Goal: Task Accomplishment & Management: Manage account settings

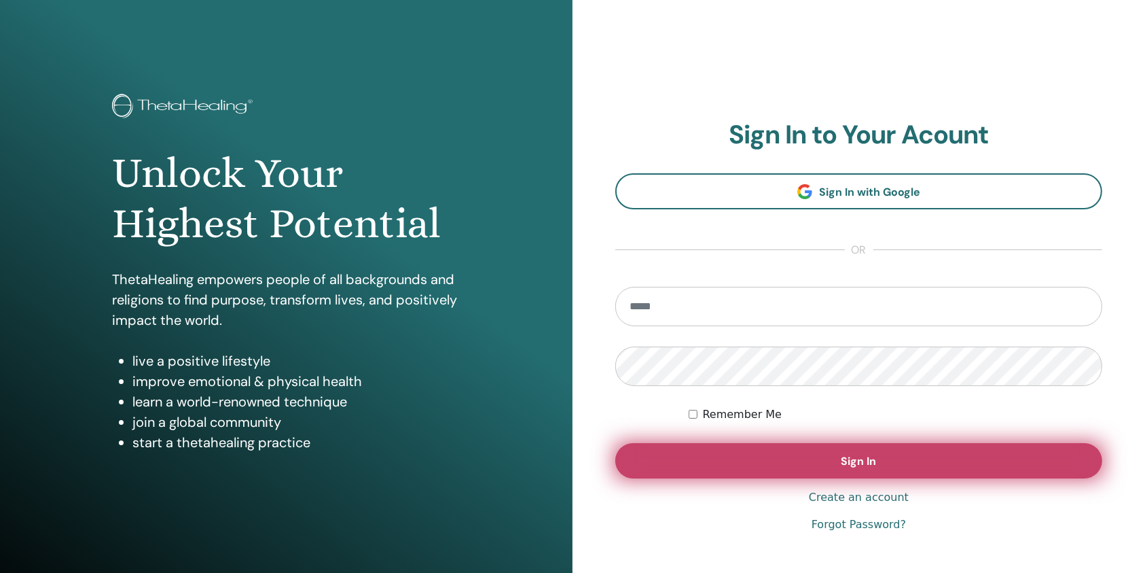
type input "**********"
click at [782, 463] on button "Sign In" at bounding box center [859, 460] width 487 height 35
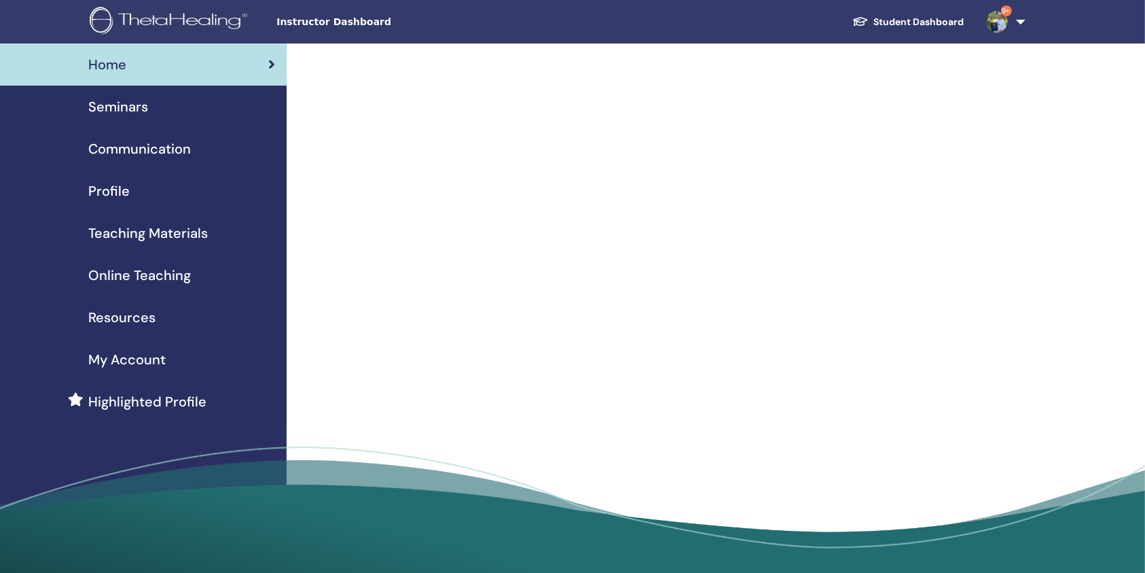
click at [145, 109] on span "Seminars" at bounding box center [118, 106] width 60 height 20
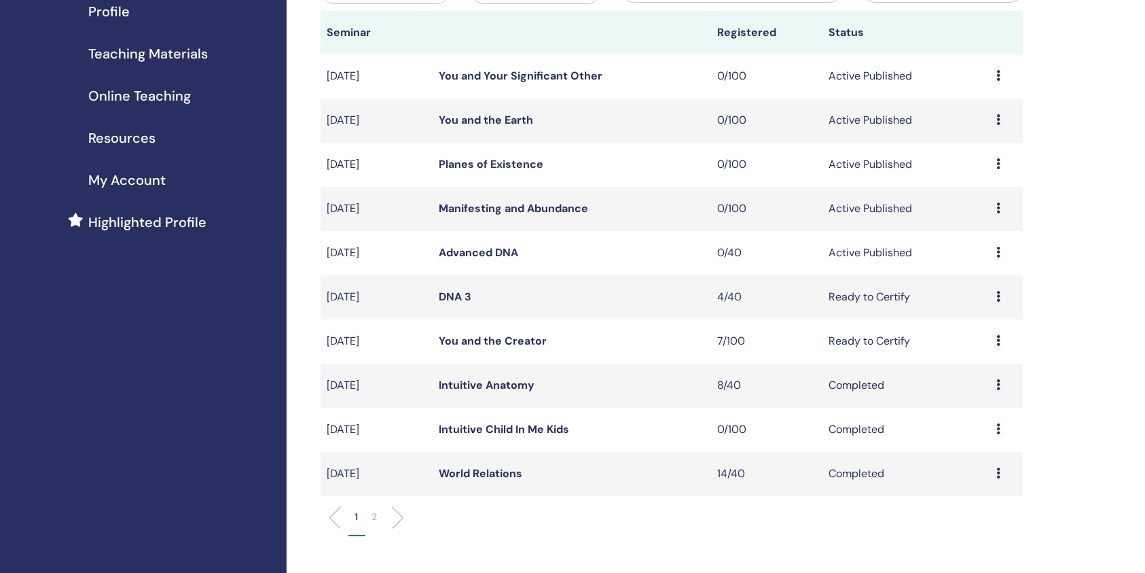
scroll to position [181, 0]
click at [456, 295] on link "DNA 3" at bounding box center [455, 295] width 33 height 14
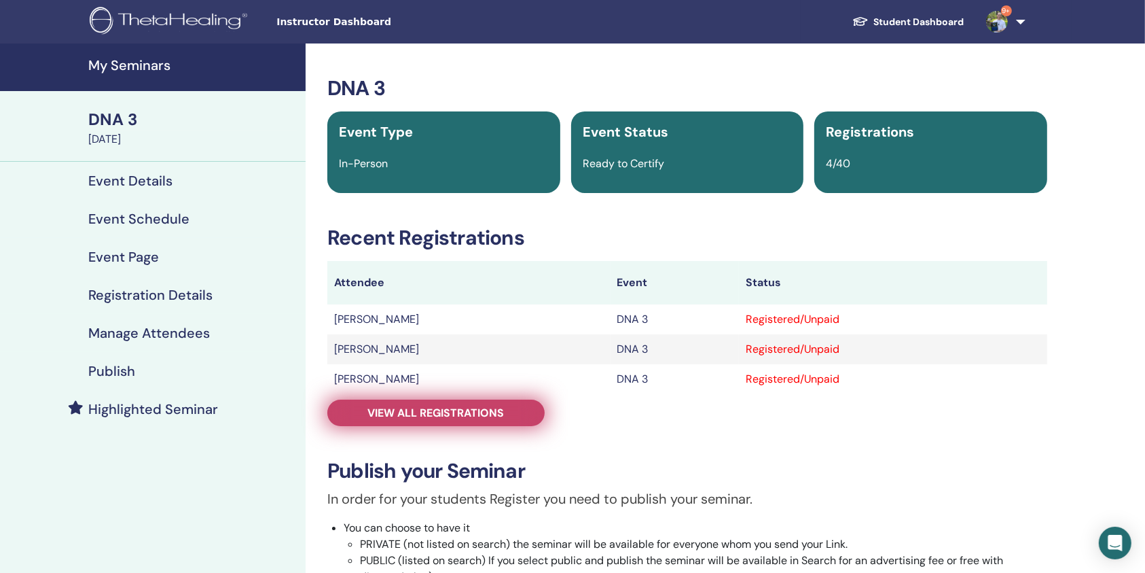
click at [451, 410] on span "View all registrations" at bounding box center [436, 413] width 137 height 14
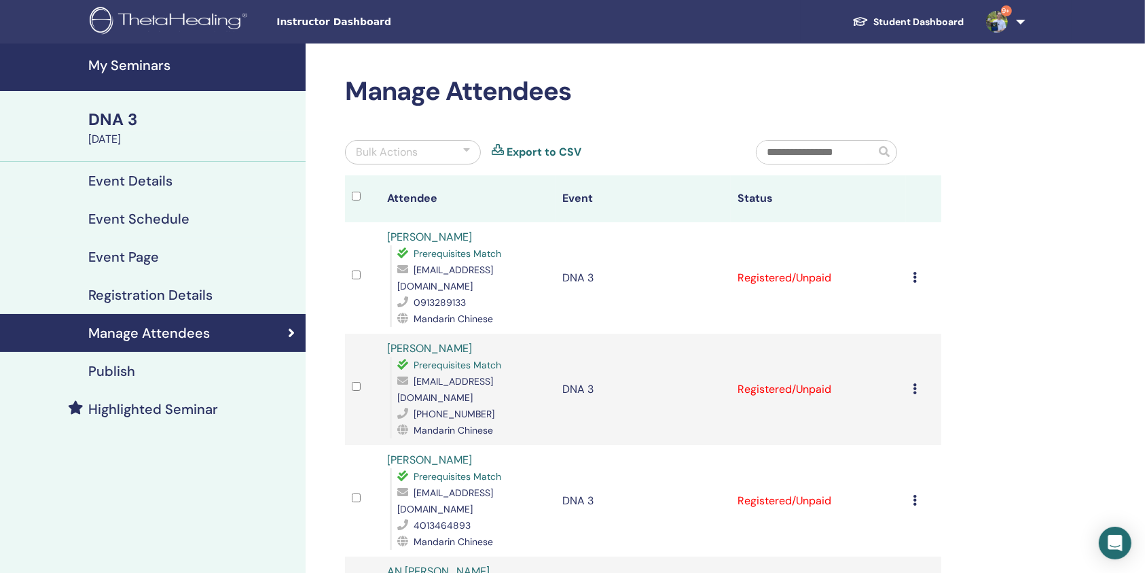
click at [915, 272] on icon at bounding box center [915, 277] width 4 height 11
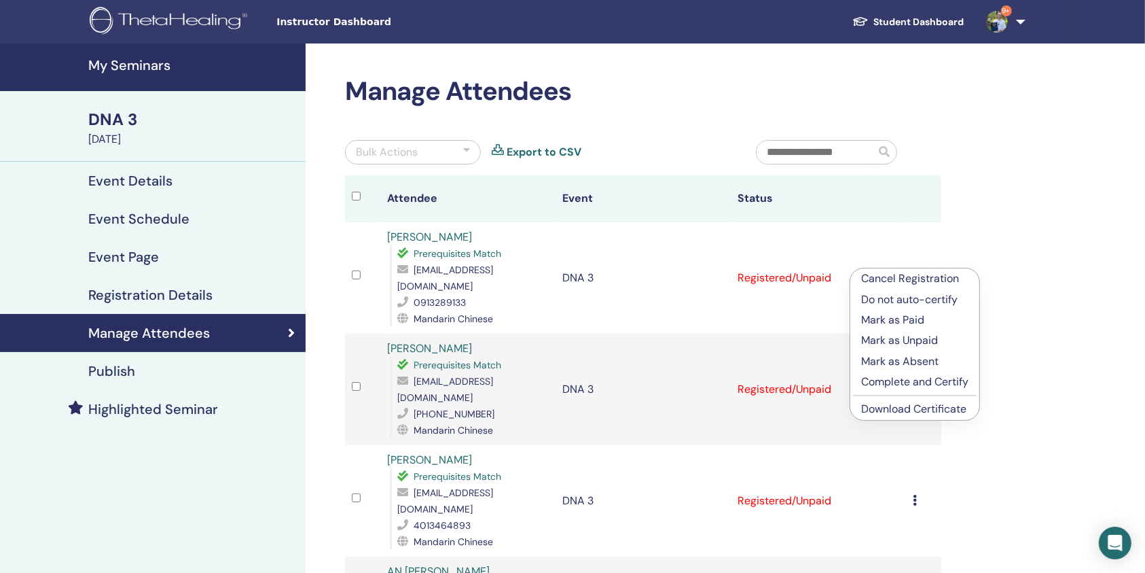
click at [908, 385] on p "Complete and Certify" at bounding box center [914, 382] width 107 height 16
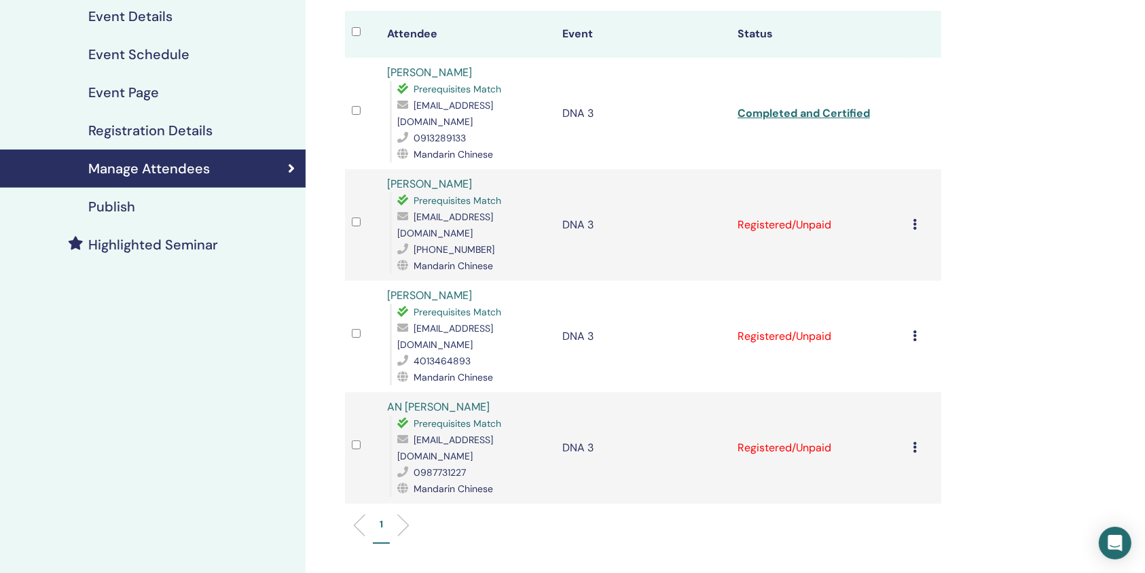
scroll to position [181, 0]
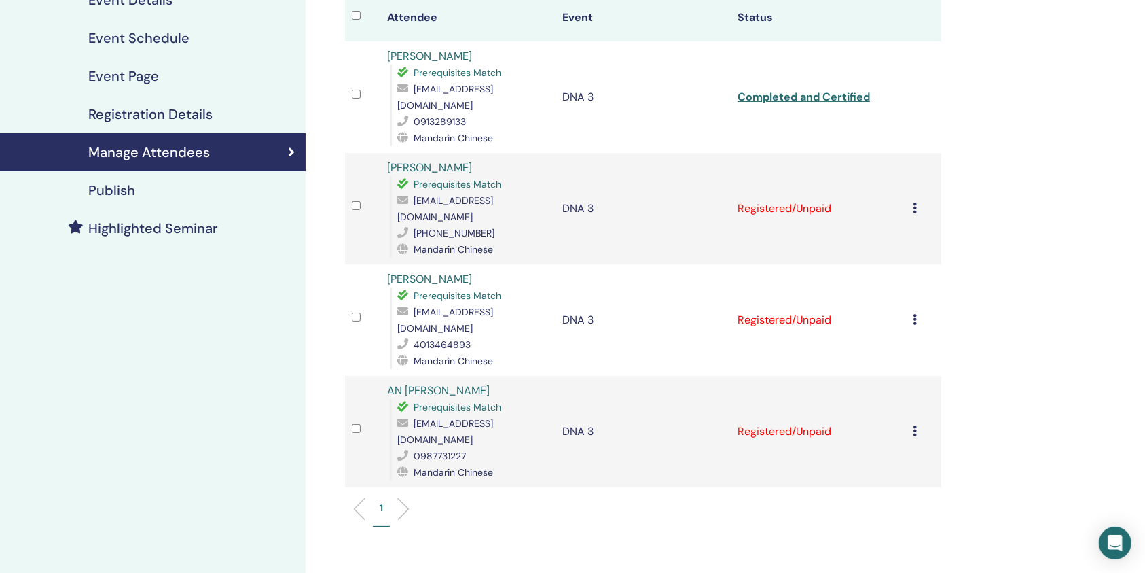
click at [917, 202] on icon at bounding box center [915, 207] width 4 height 11
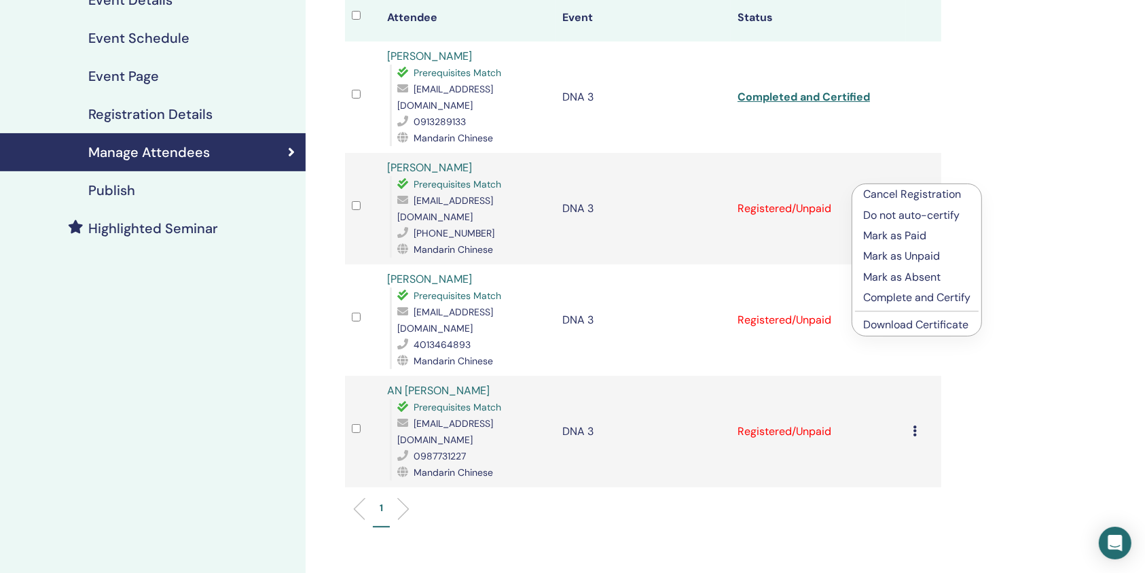
click at [916, 294] on p "Complete and Certify" at bounding box center [916, 297] width 107 height 16
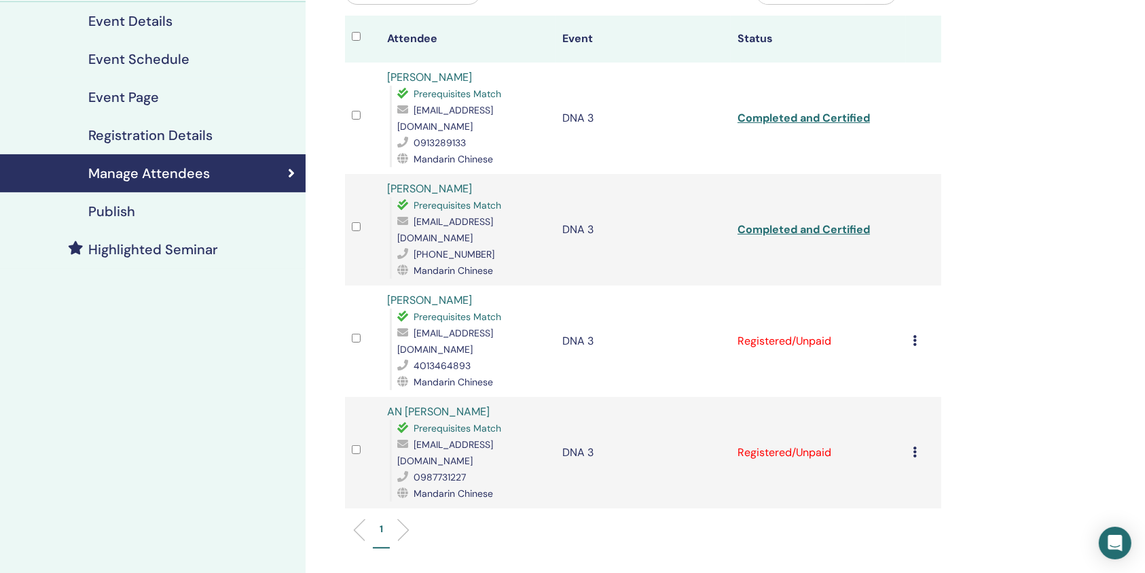
scroll to position [181, 0]
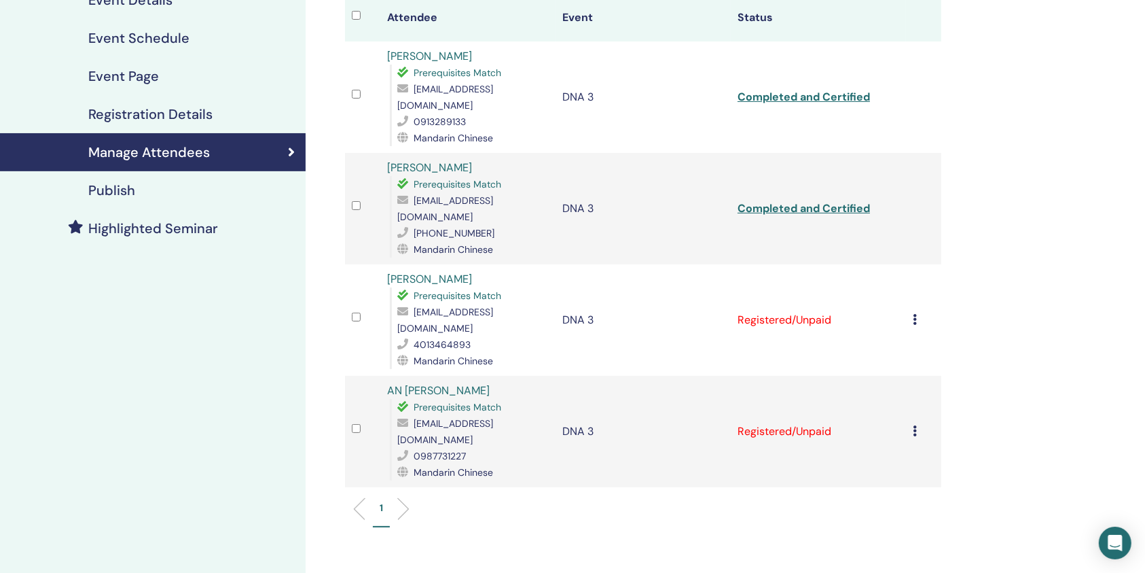
click at [916, 314] on icon at bounding box center [915, 319] width 4 height 11
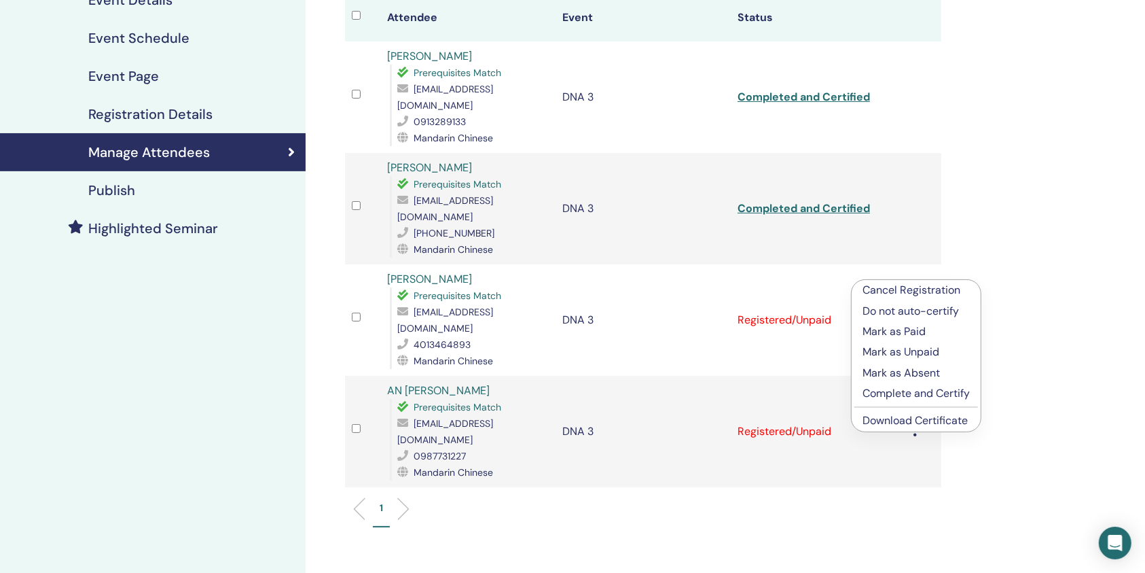
click at [913, 393] on p "Complete and Certify" at bounding box center [916, 393] width 107 height 16
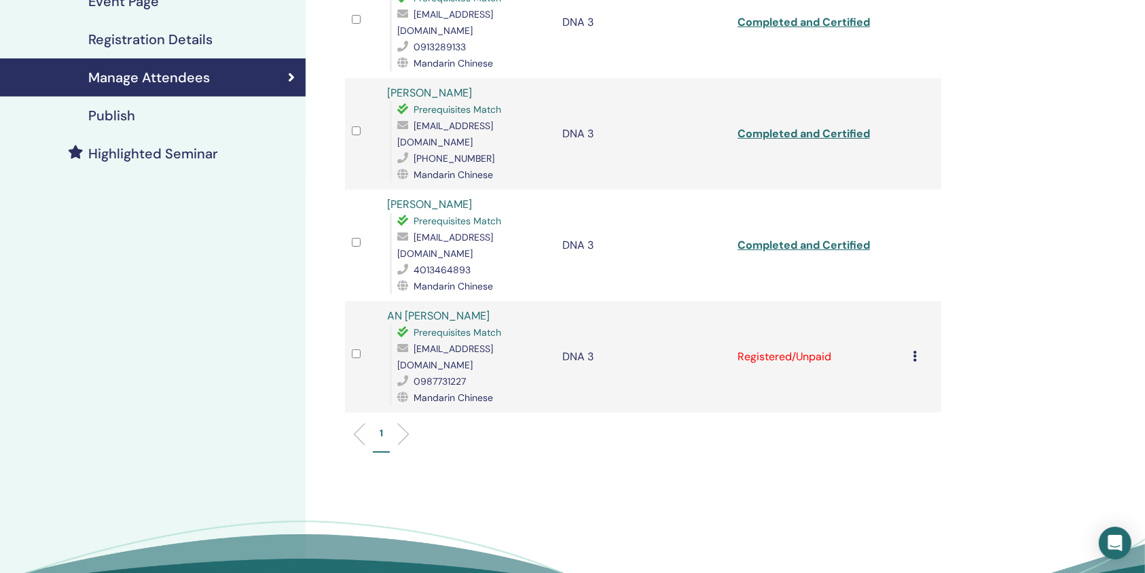
scroll to position [272, 0]
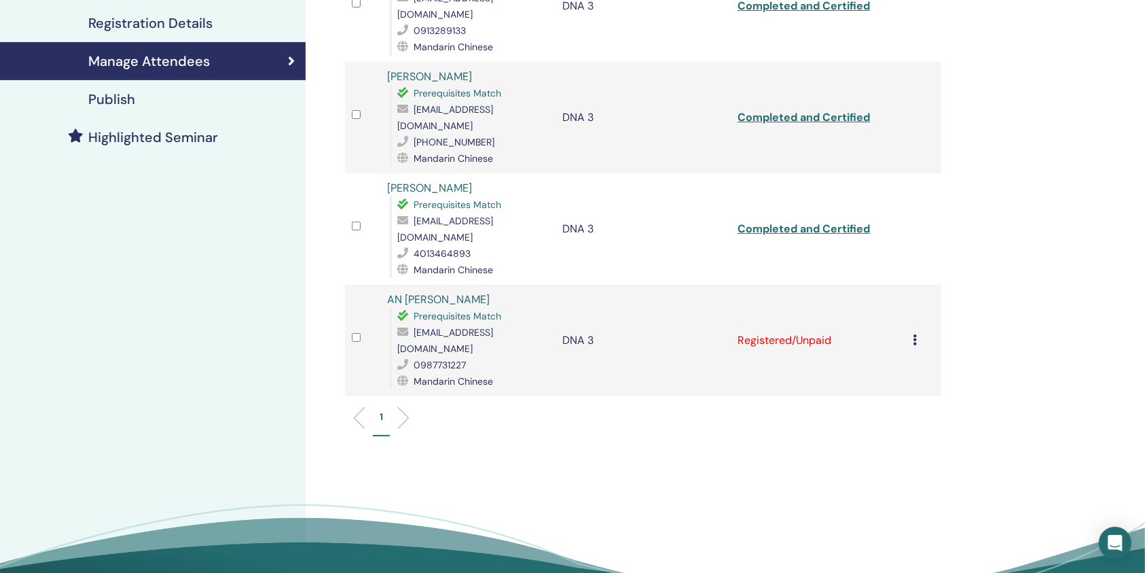
click at [916, 334] on icon at bounding box center [915, 339] width 4 height 11
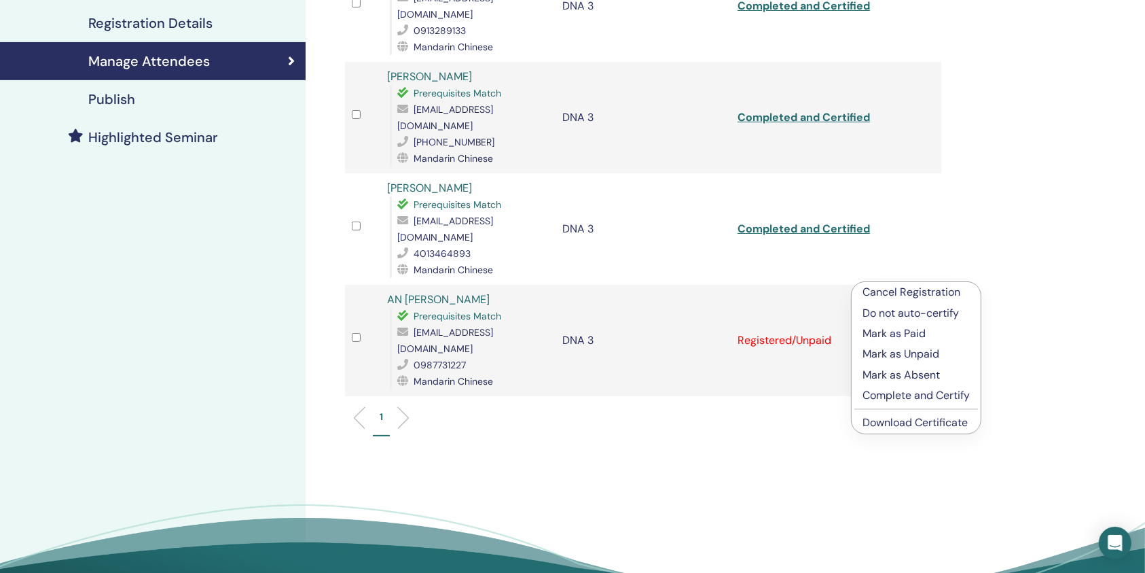
click at [918, 393] on p "Complete and Certify" at bounding box center [916, 395] width 107 height 16
